Goal: Task Accomplishment & Management: Complete application form

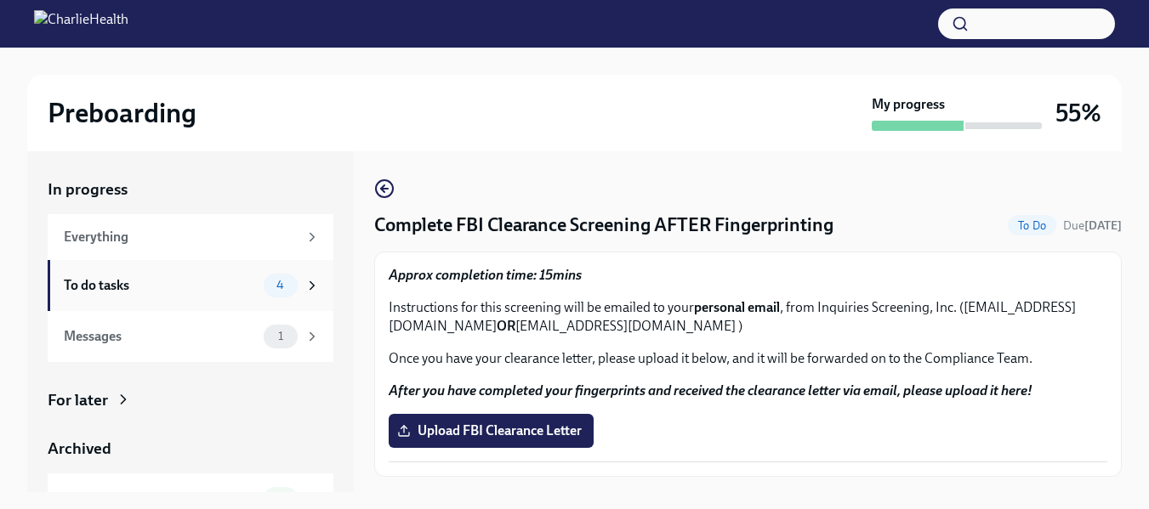
click at [116, 288] on div "To do tasks" at bounding box center [160, 285] width 193 height 19
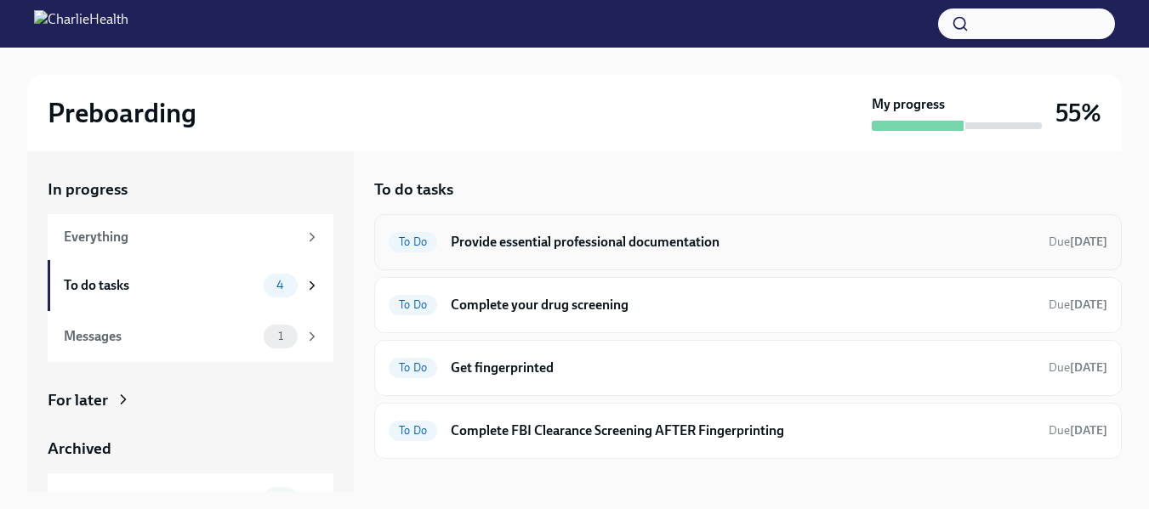
click at [512, 245] on h6 "Provide essential professional documentation" at bounding box center [743, 242] width 584 height 19
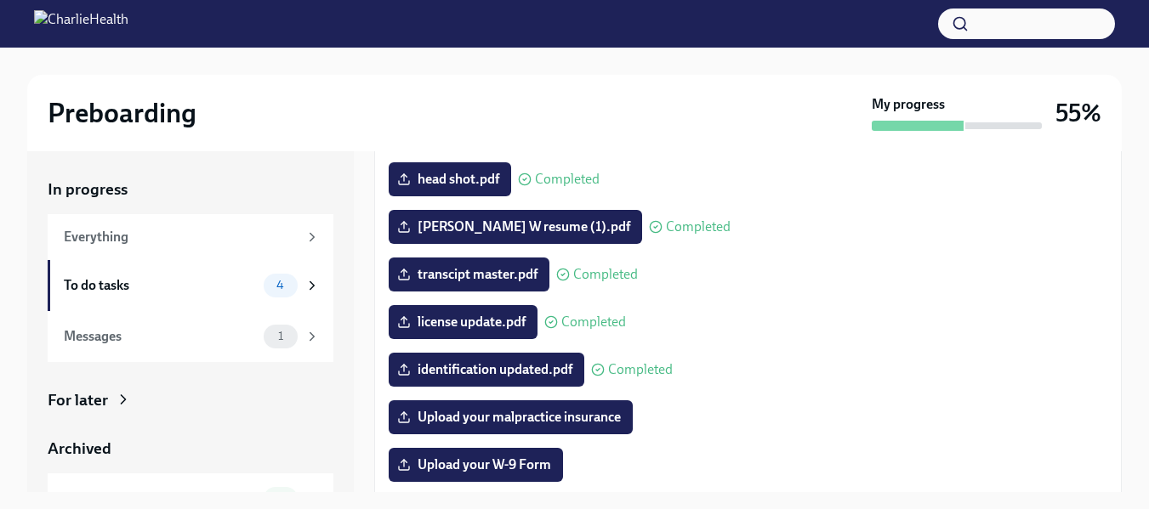
scroll to position [208, 0]
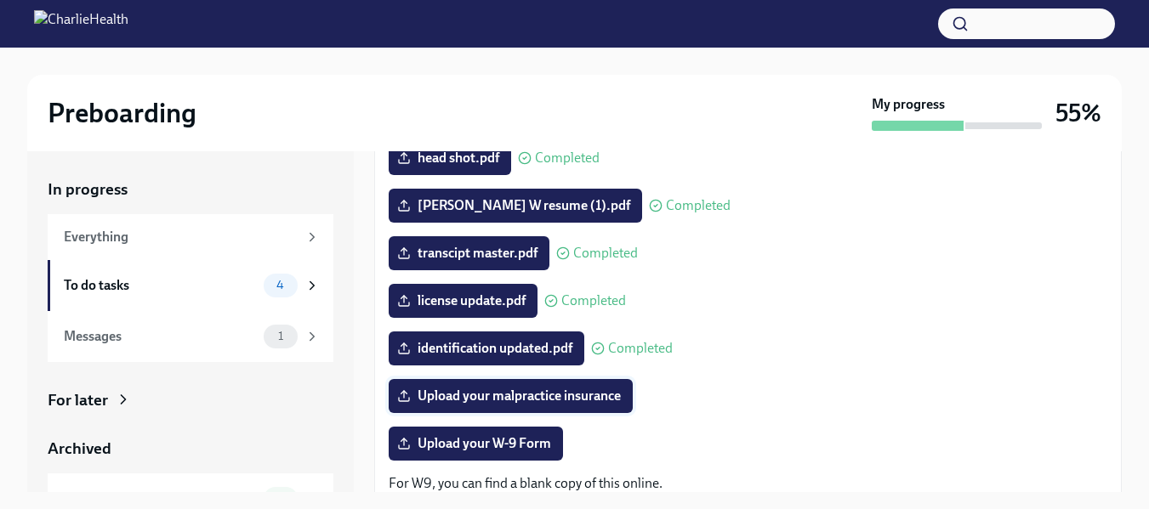
click at [573, 409] on label "Upload your malpractice insurance" at bounding box center [511, 396] width 244 height 34
click at [0, 0] on input "Upload your malpractice insurance" at bounding box center [0, 0] width 0 height 0
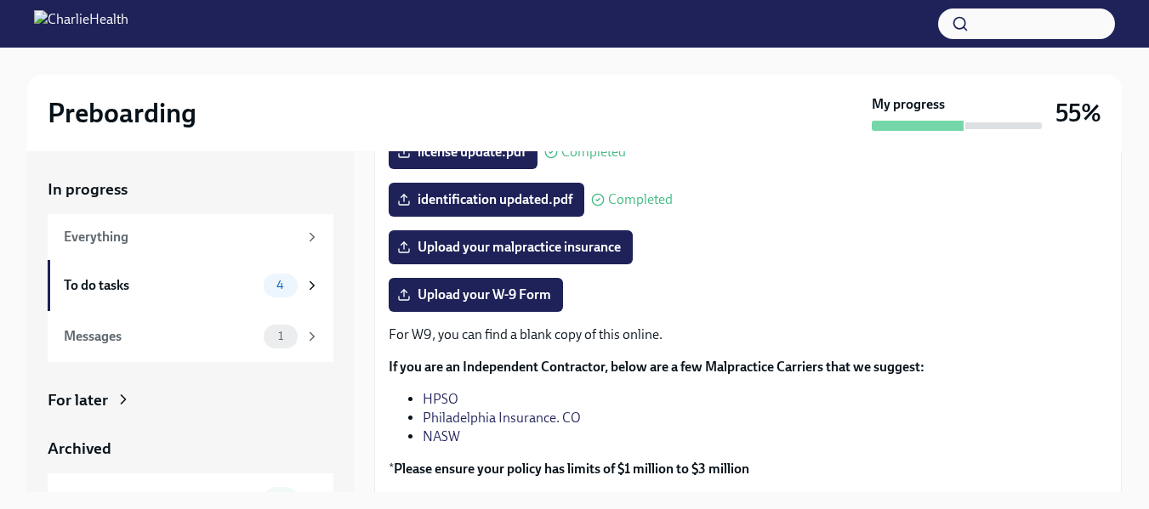
scroll to position [347, 0]
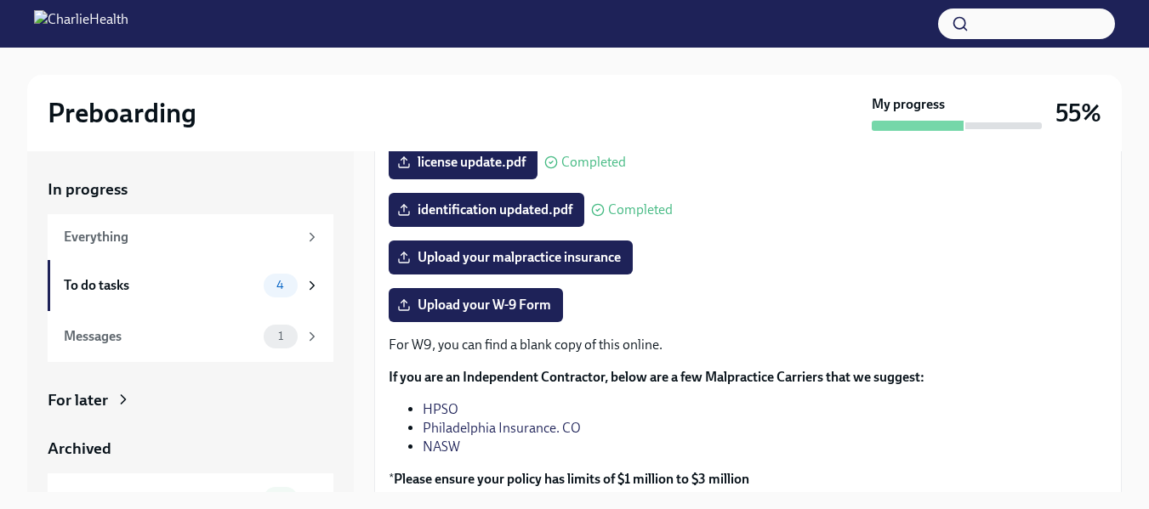
click at [1133, 362] on div "Preboarding My progress 55% In progress Everything To do tasks 4 Messages 1 For…" at bounding box center [574, 294] width 1149 height 492
